Goal: Information Seeking & Learning: Learn about a topic

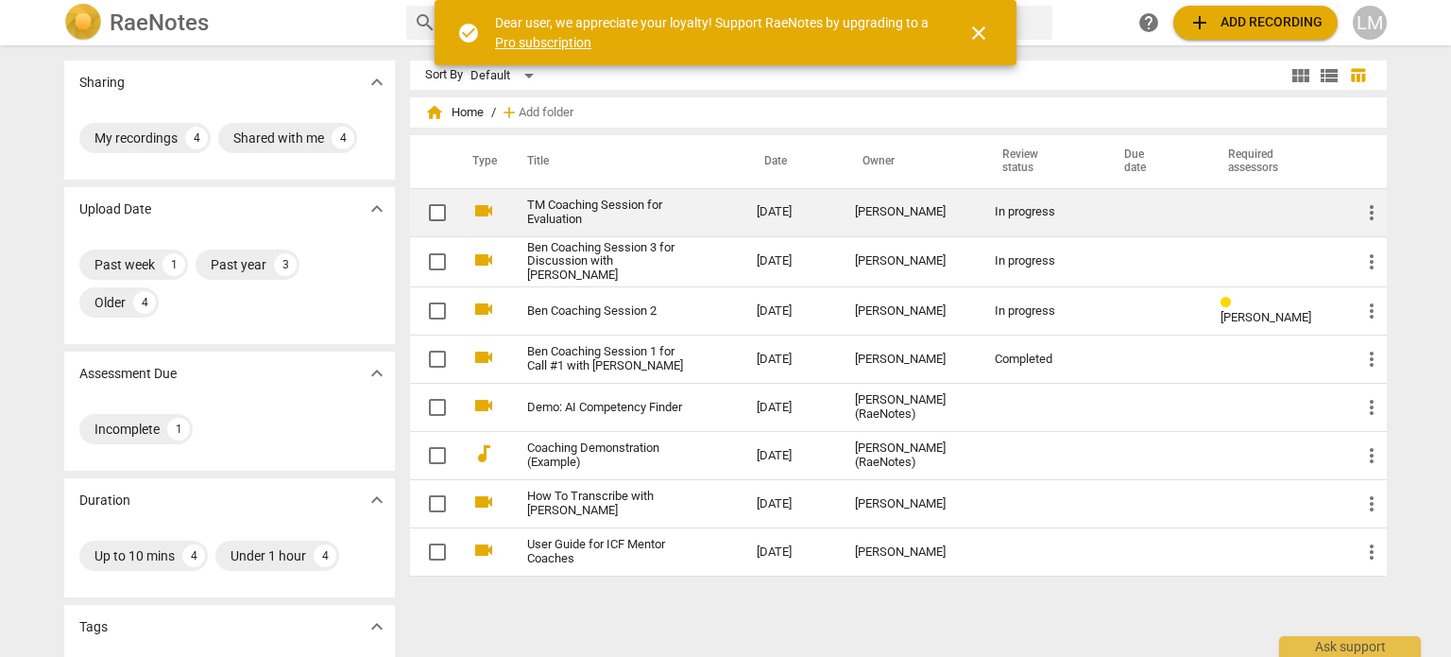
click at [580, 204] on link "TM Coaching Session for Evaluation" at bounding box center [608, 212] width 162 height 28
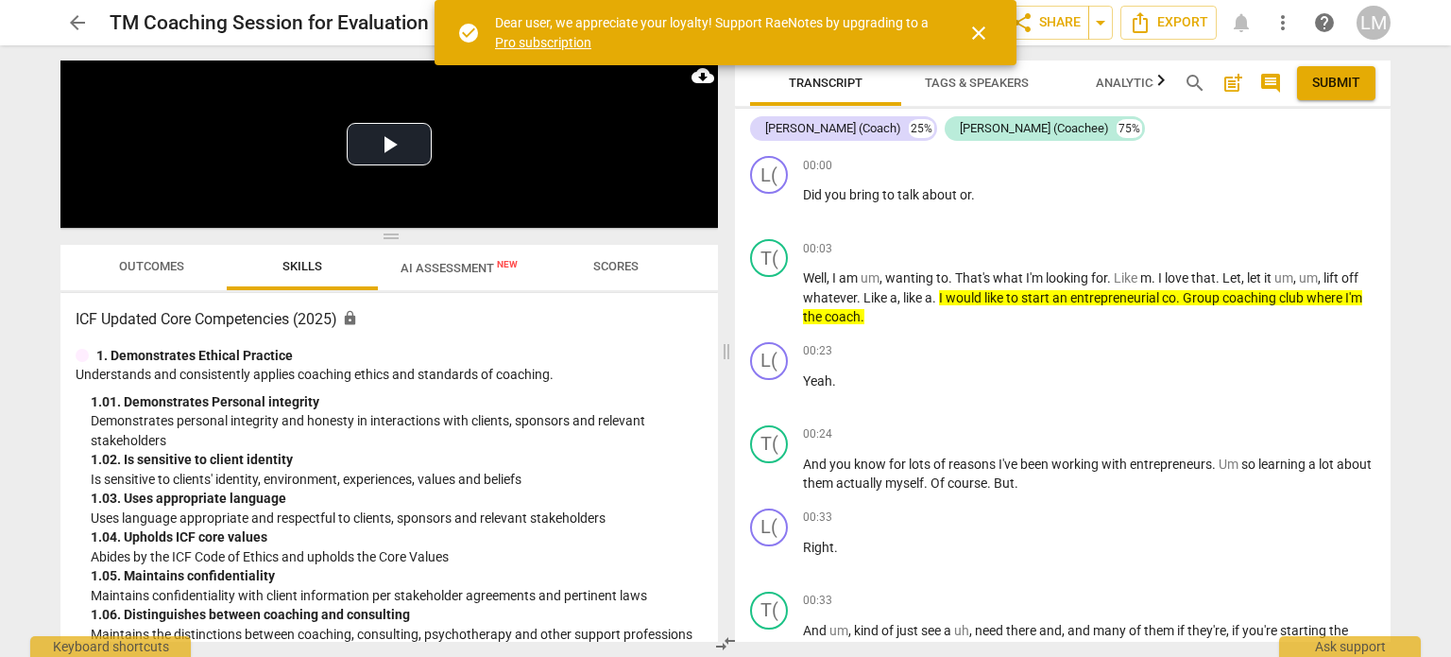
click at [991, 32] on span "close" at bounding box center [978, 33] width 45 height 23
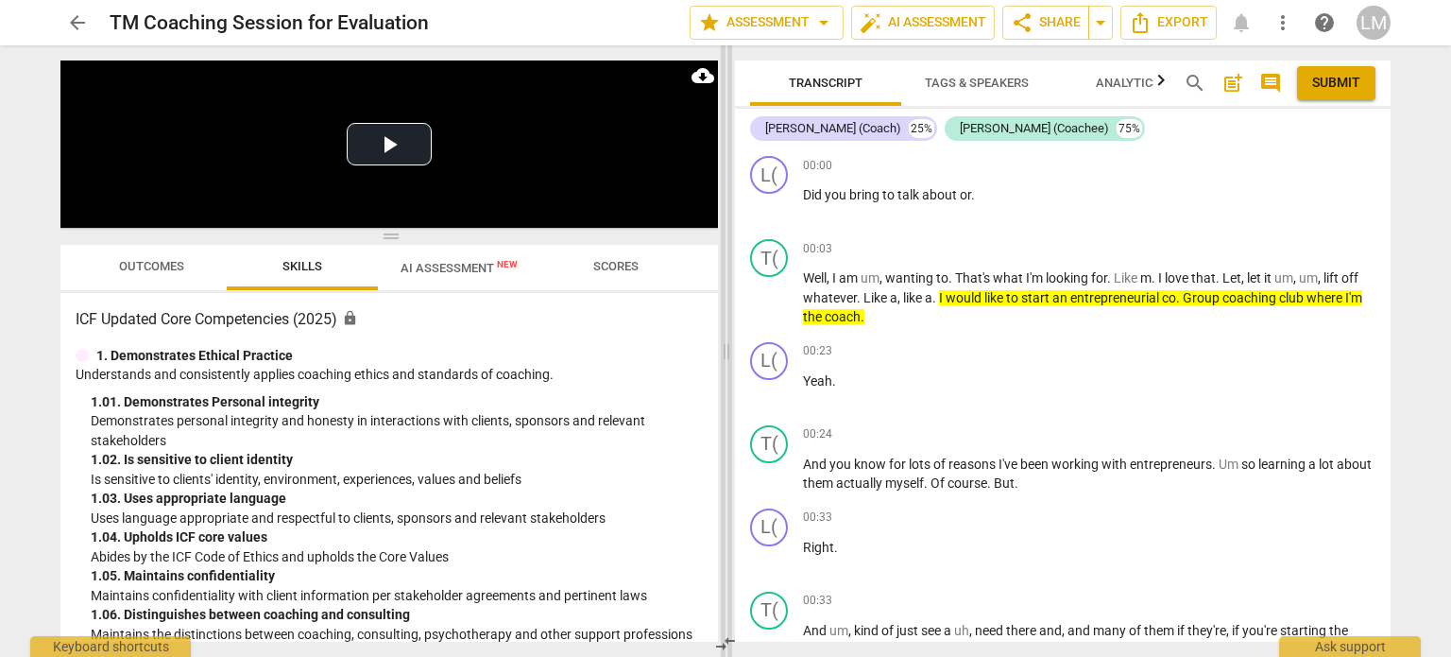
click at [721, 311] on span at bounding box center [726, 350] width 11 height 611
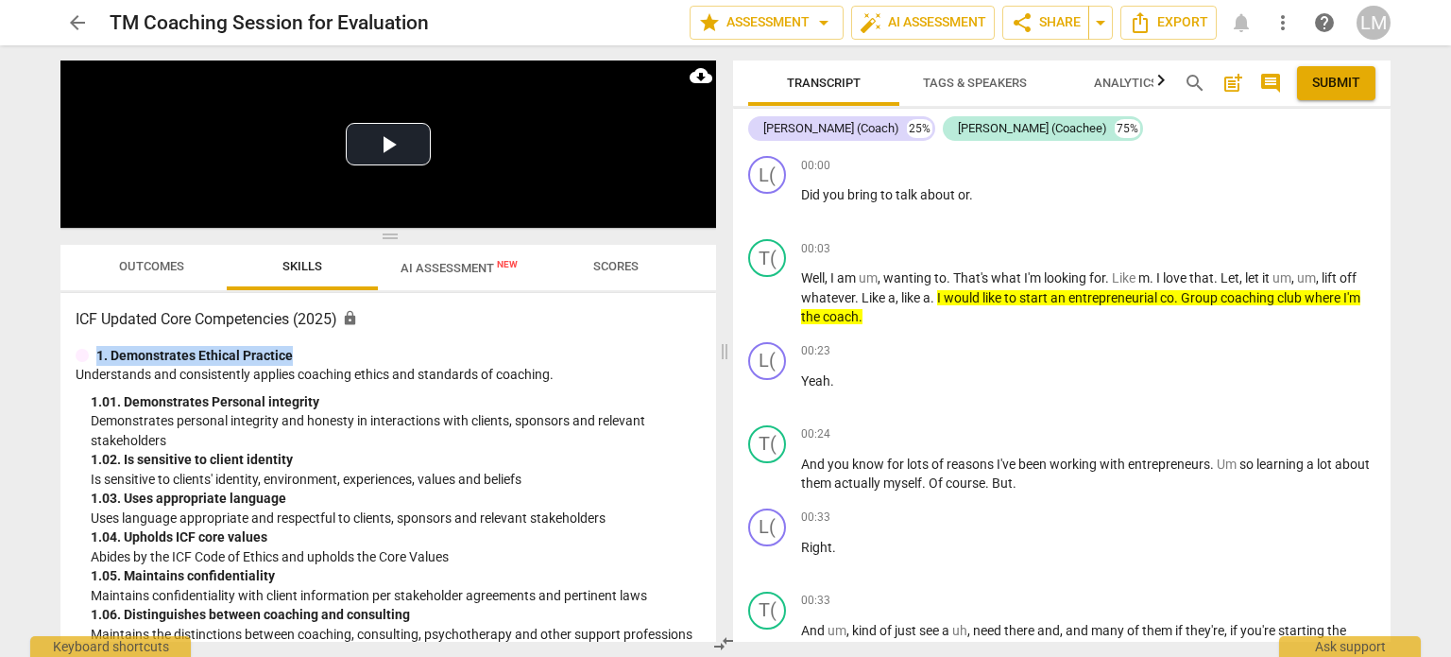
drag, startPoint x: 718, startPoint y: 311, endPoint x: 718, endPoint y: 340, distance: 29.3
click at [718, 340] on div "Play Video move_up Play Current Time 00:00 / Duration Time 32:30 Loaded : 0% Pr…" at bounding box center [384, 350] width 678 height 611
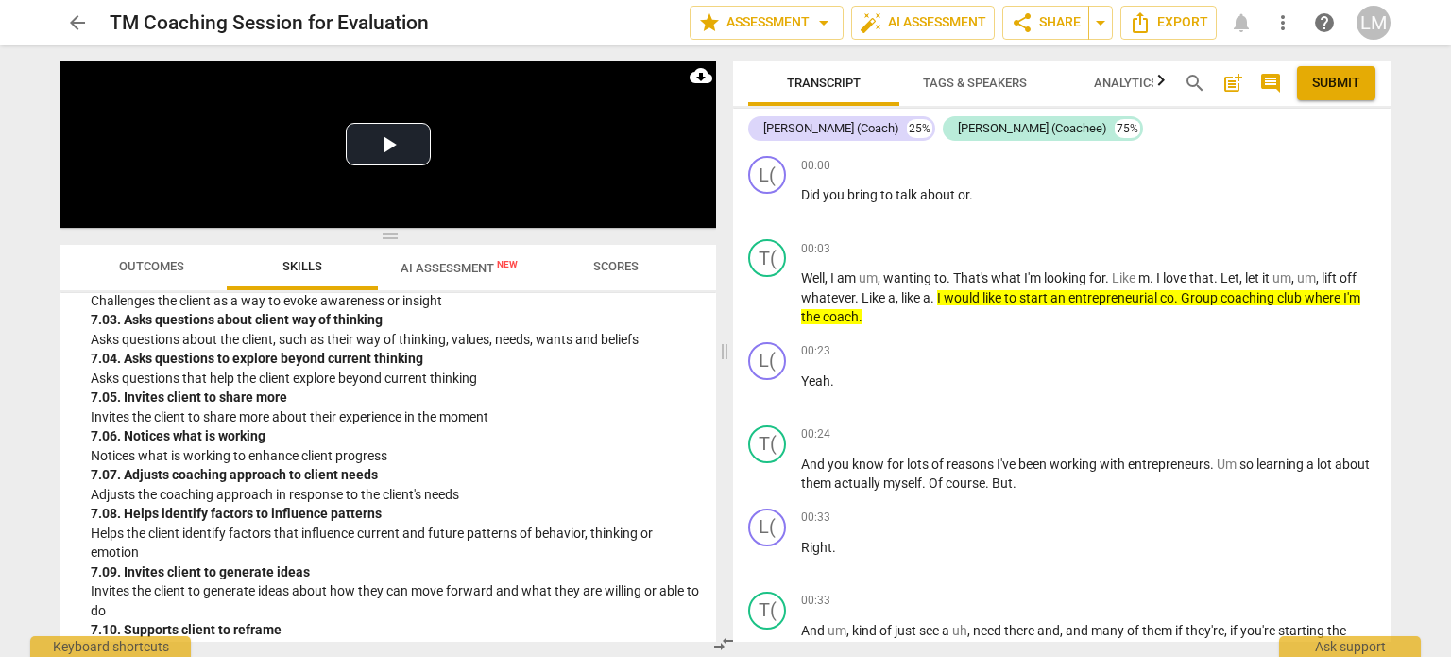
scroll to position [2833, 0]
click at [249, 406] on div "7. 05. Invites client to share more" at bounding box center [396, 396] width 610 height 20
drag, startPoint x: 173, startPoint y: 436, endPoint x: 196, endPoint y: 434, distance: 22.8
click at [196, 406] on div "7. 05. Invites client to share more" at bounding box center [396, 396] width 610 height 20
click at [207, 406] on div "7. 05. Invites client to share more" at bounding box center [396, 396] width 610 height 20
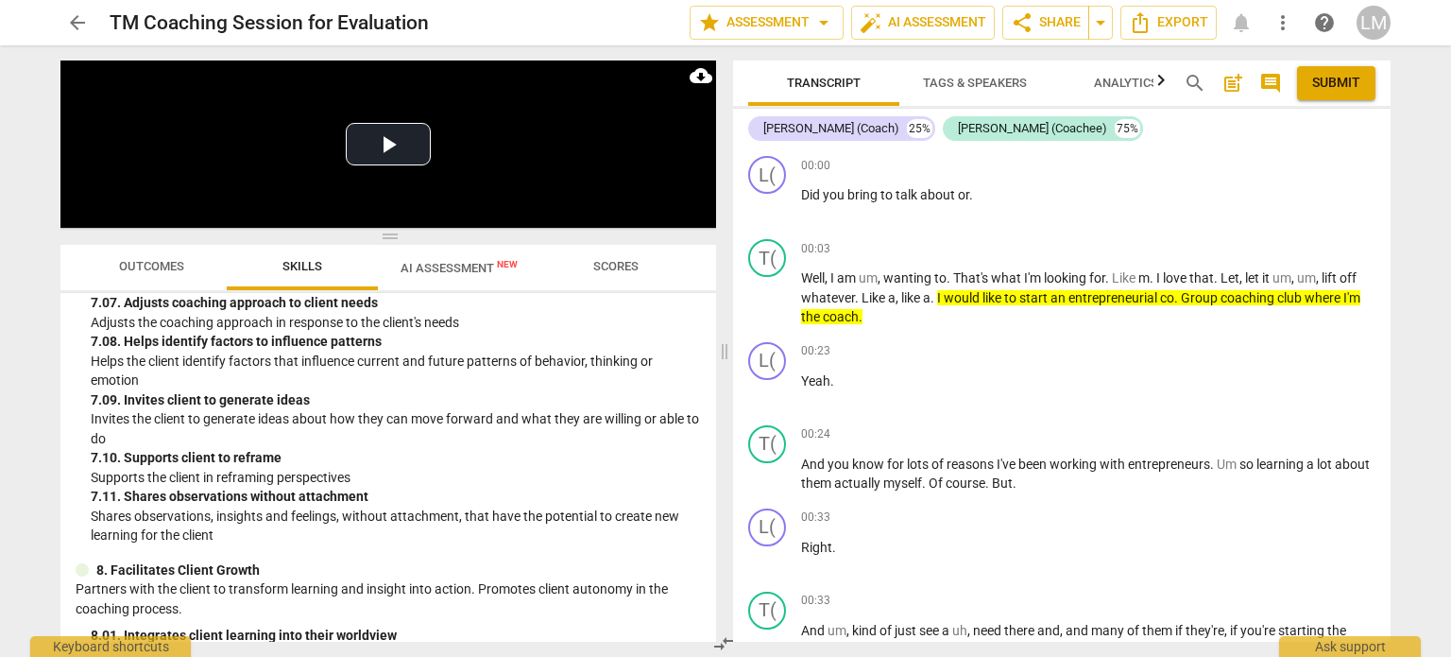
scroll to position [3013, 0]
